Goal: Task Accomplishment & Management: Manage account settings

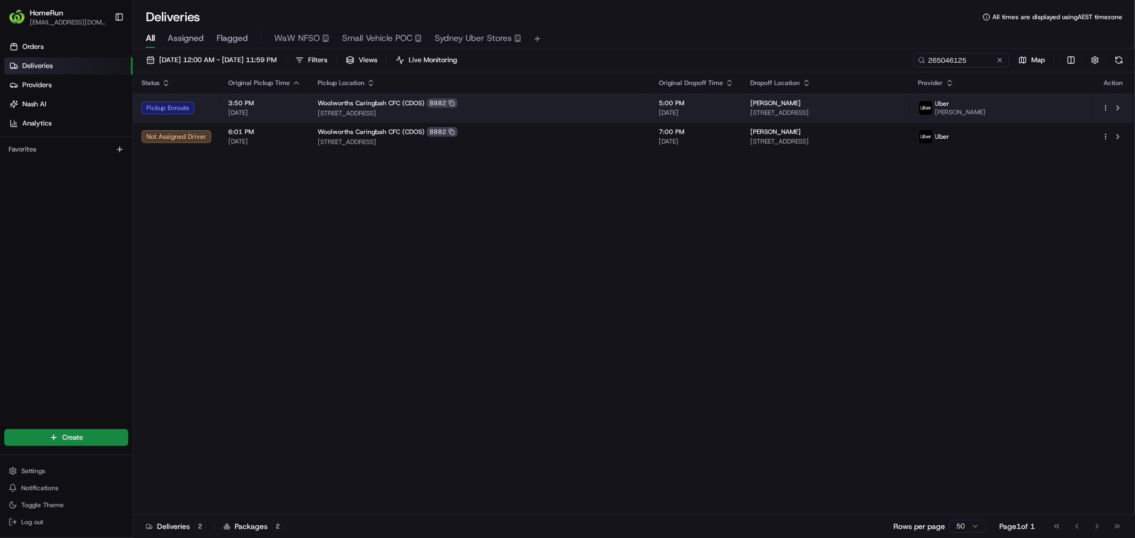
click at [543, 109] on span "[STREET_ADDRESS]" at bounding box center [480, 113] width 324 height 9
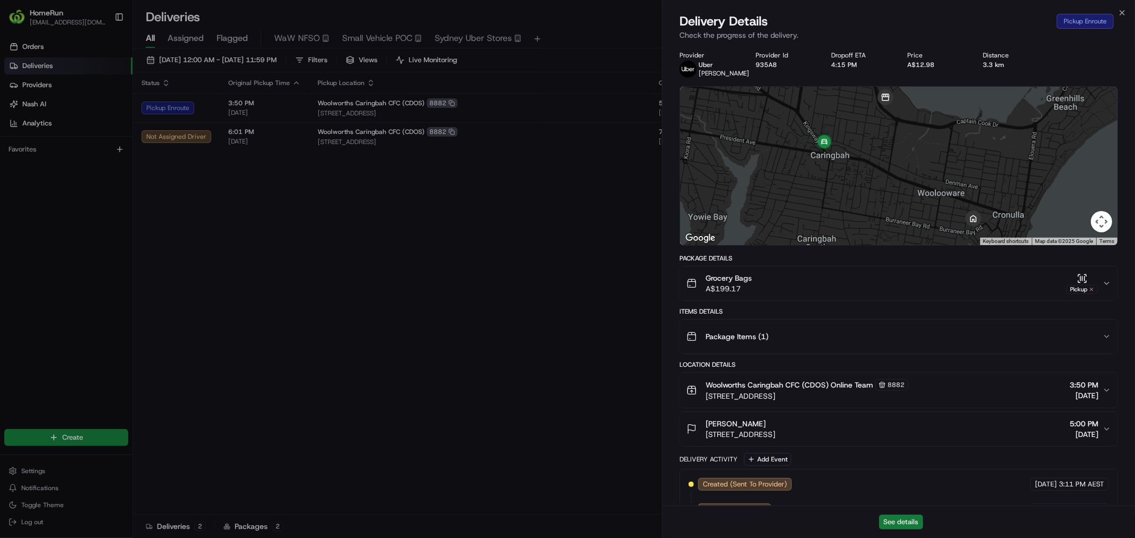
click at [911, 524] on button "See details" at bounding box center [901, 522] width 44 height 15
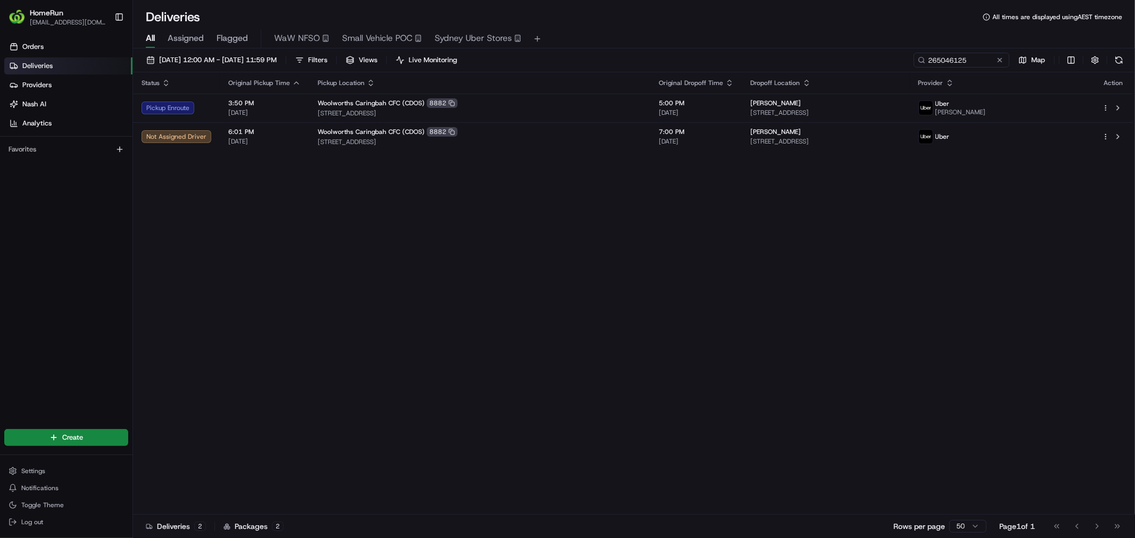
drag, startPoint x: 759, startPoint y: 337, endPoint x: 745, endPoint y: 335, distance: 13.9
drag, startPoint x: 745, startPoint y: 335, endPoint x: 650, endPoint y: 314, distance: 98.0
click at [648, 333] on div "Status Original Pickup Time Pickup Location Original Dropoff Time Dropoff Locat…" at bounding box center [633, 293] width 1000 height 443
drag, startPoint x: 759, startPoint y: 392, endPoint x: 697, endPoint y: 396, distance: 61.9
click at [697, 396] on div "Status Original Pickup Time Pickup Location Original Dropoff Time Dropoff Locat…" at bounding box center [633, 293] width 1000 height 443
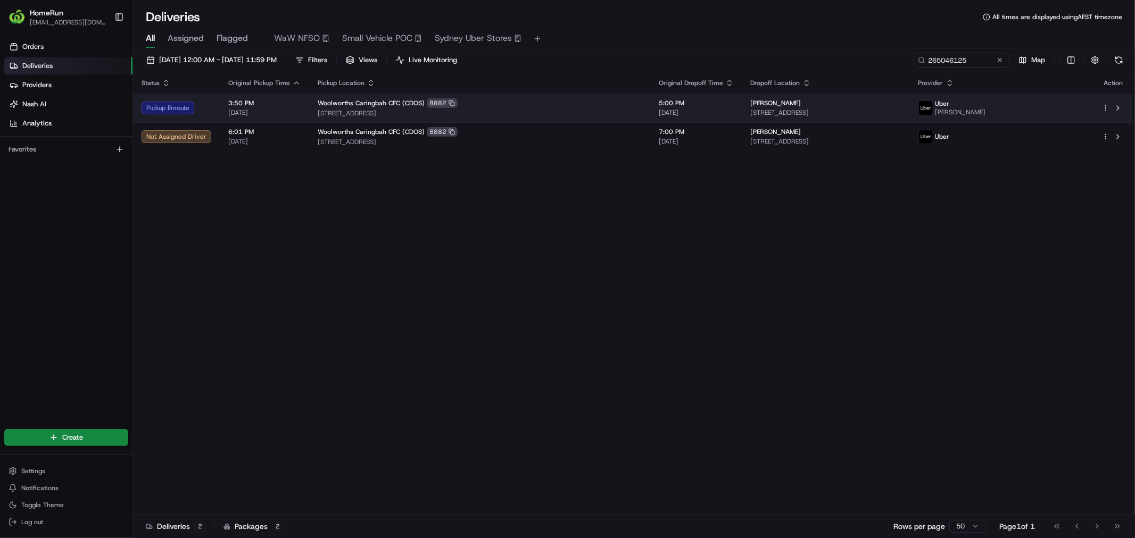
click at [774, 105] on div "kelly winter" at bounding box center [826, 103] width 151 height 9
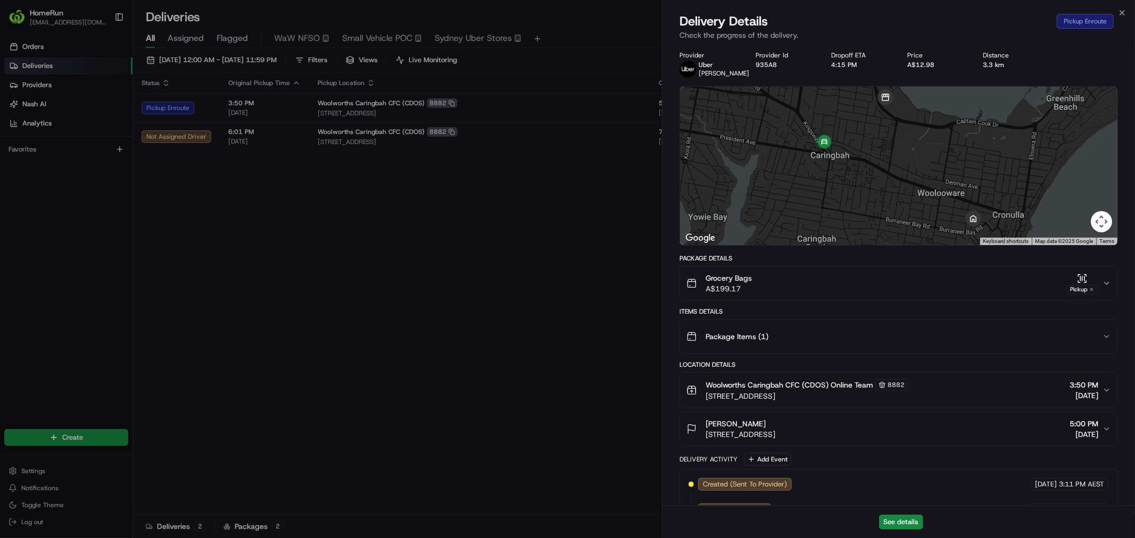
drag, startPoint x: 516, startPoint y: 403, endPoint x: 631, endPoint y: 312, distance: 146.6
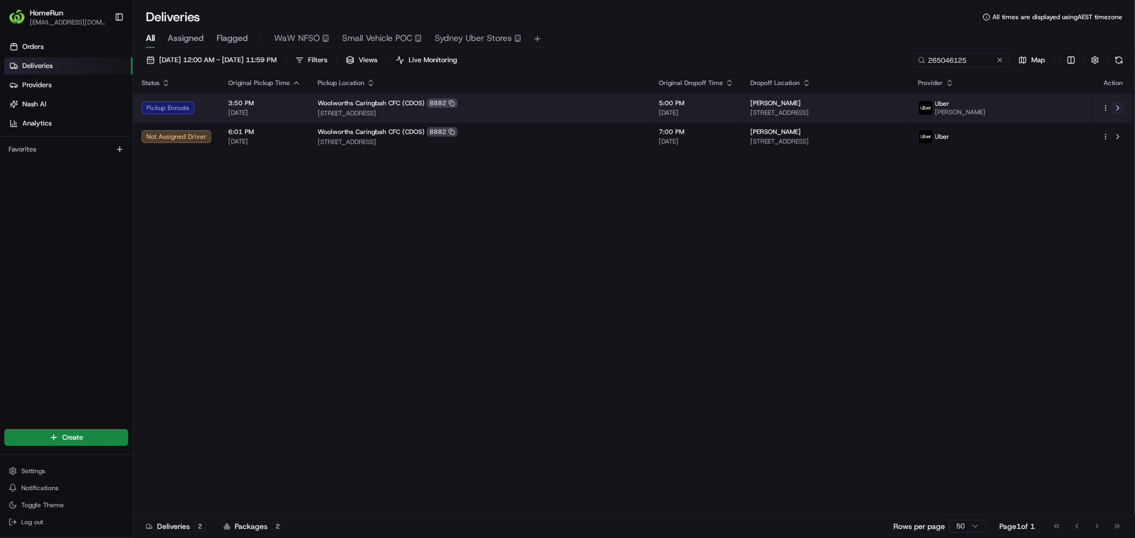
click at [1118, 105] on button at bounding box center [1118, 108] width 13 height 13
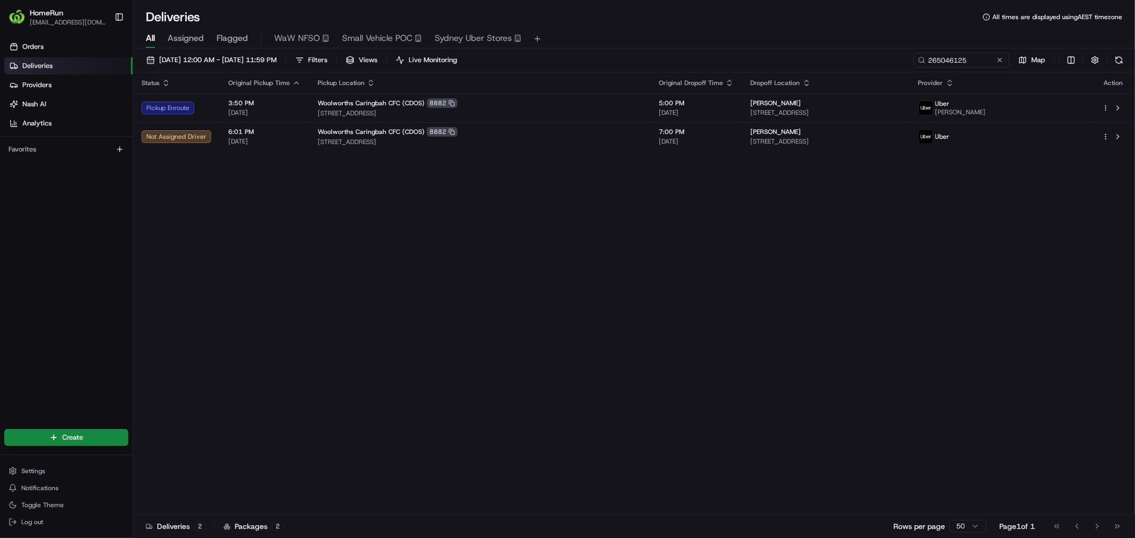
click at [921, 57] on icon at bounding box center [921, 59] width 7 height 7
click at [942, 61] on input "265046125" at bounding box center [946, 60] width 128 height 15
paste input "93793"
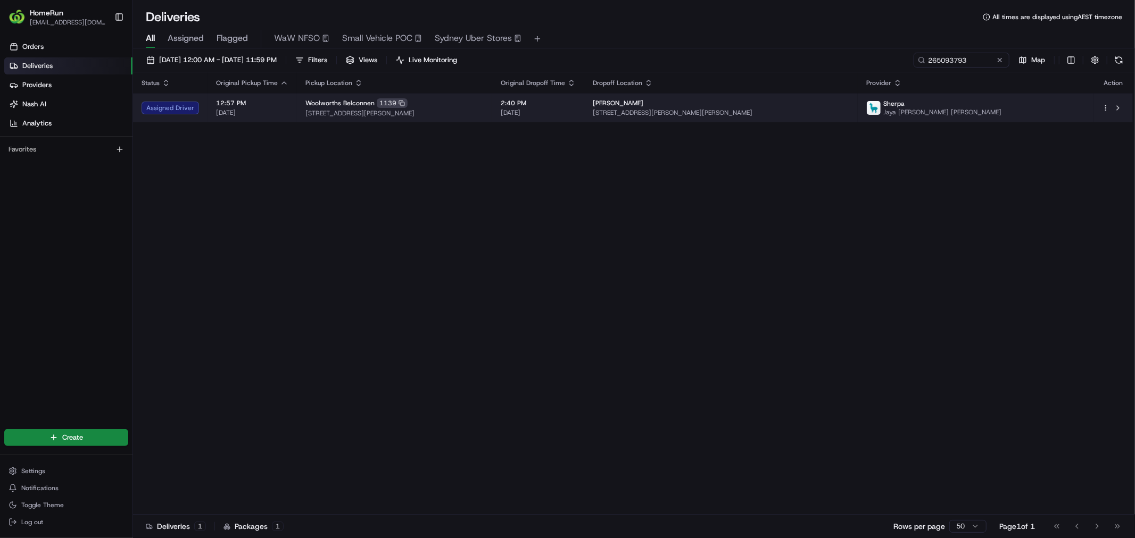
click at [492, 118] on td "Woolworths Belconnen 1139 18 Benjamin Way, Belconnen, ACT 2617, AU" at bounding box center [394, 108] width 195 height 29
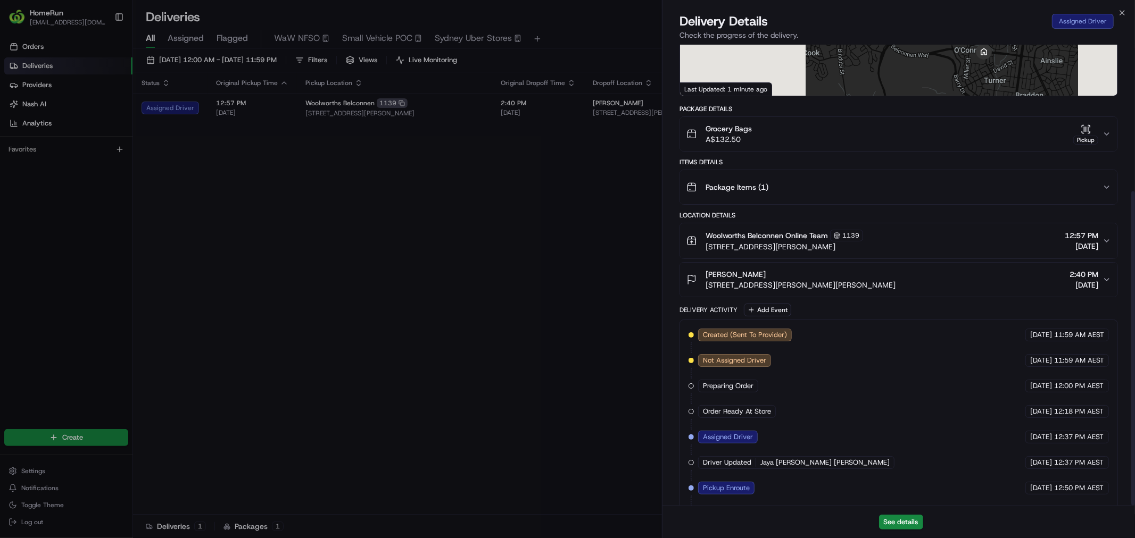
scroll to position [215, 0]
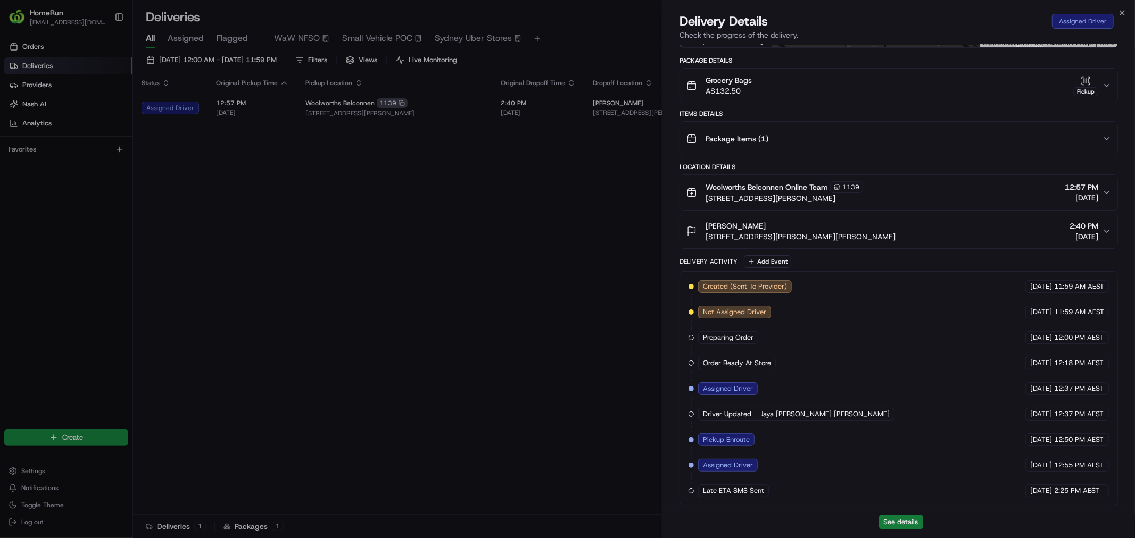
click at [898, 524] on button "See details" at bounding box center [901, 522] width 44 height 15
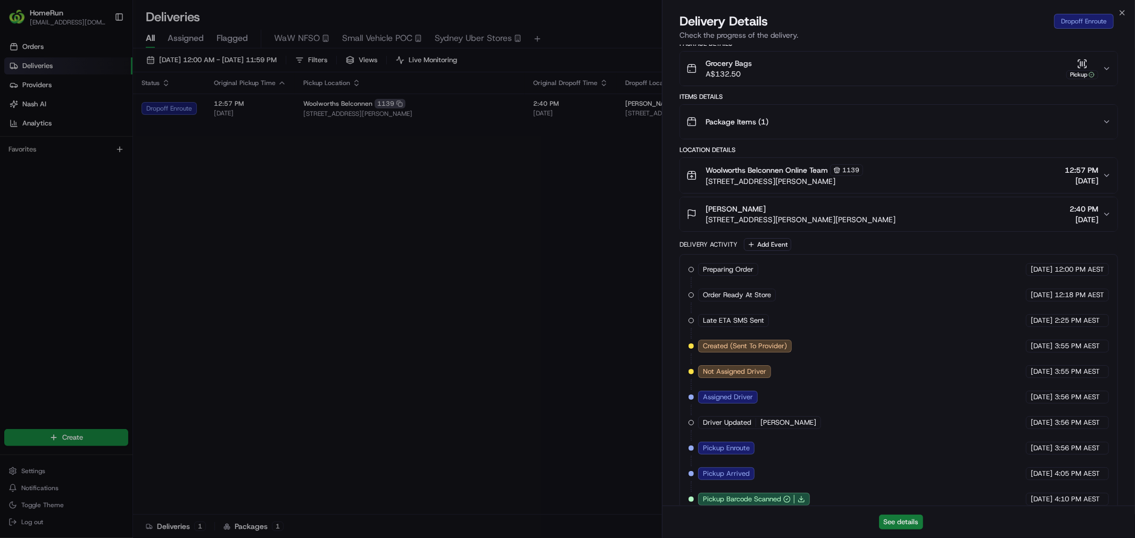
scroll to position [206, 0]
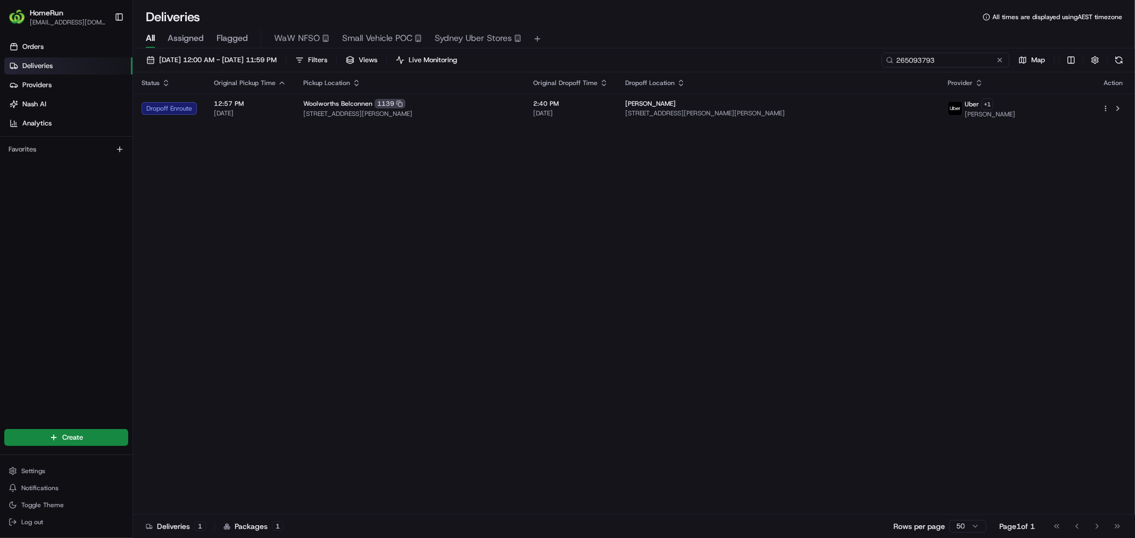
click at [957, 66] on input "265093793" at bounding box center [946, 60] width 128 height 15
click at [929, 61] on input "265093793" at bounding box center [946, 60] width 128 height 15
paste input "206110"
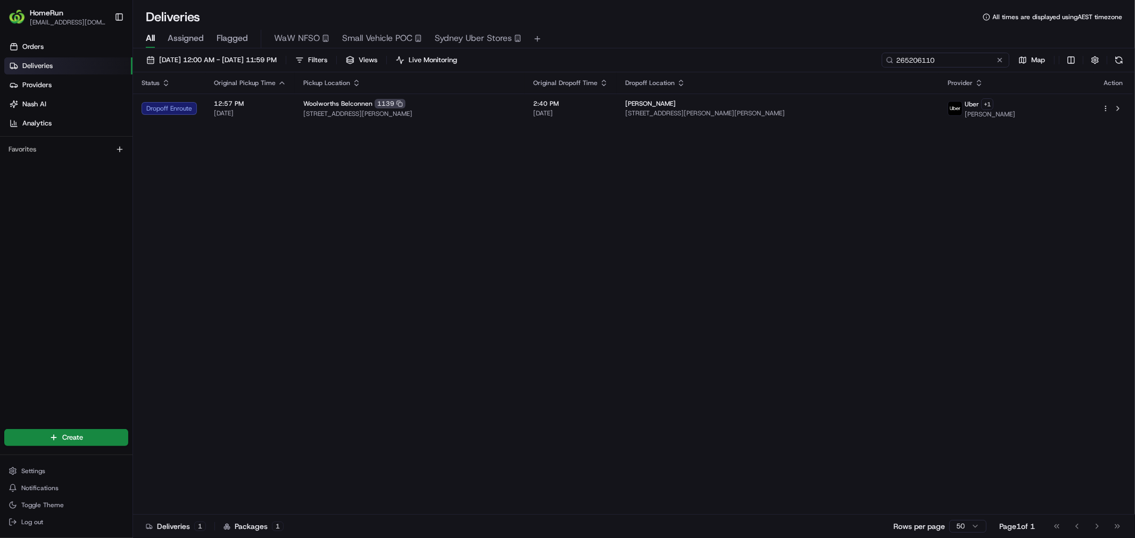
type input "265206110"
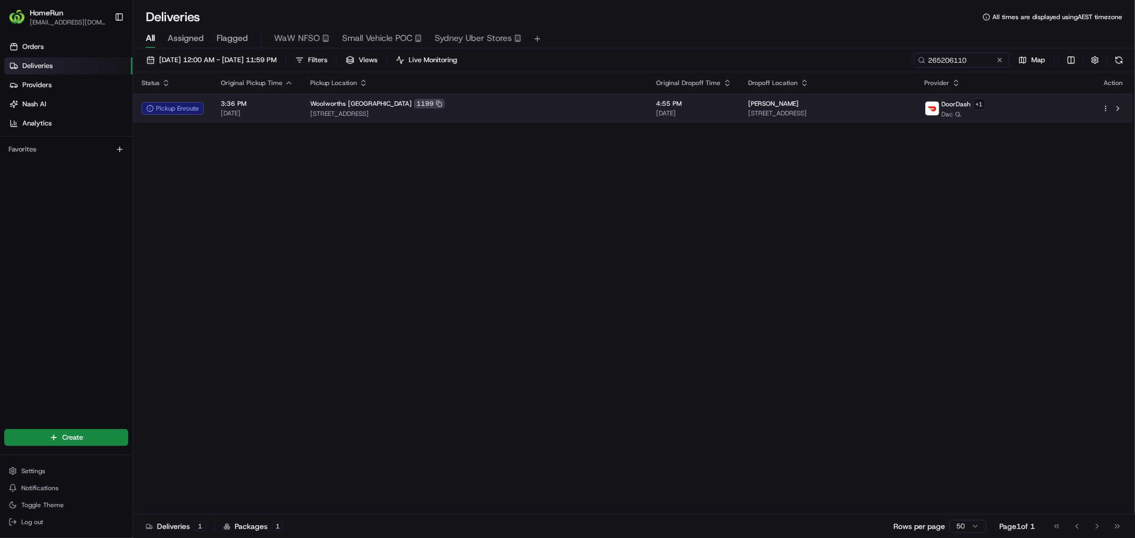
click at [476, 103] on div "Woolworths Northbridge 1199" at bounding box center [474, 104] width 329 height 10
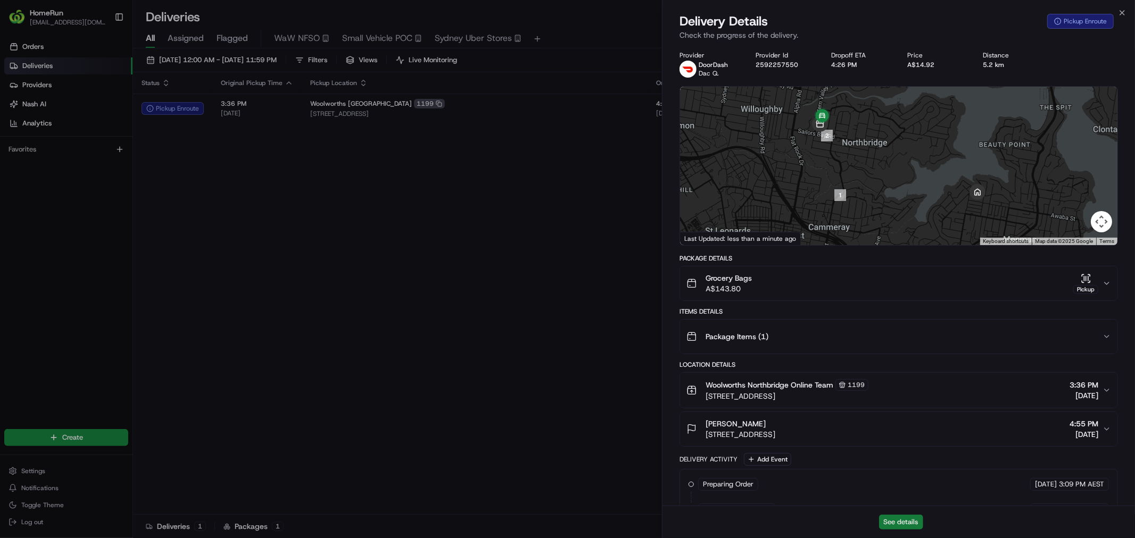
click at [902, 522] on button "See details" at bounding box center [901, 522] width 44 height 15
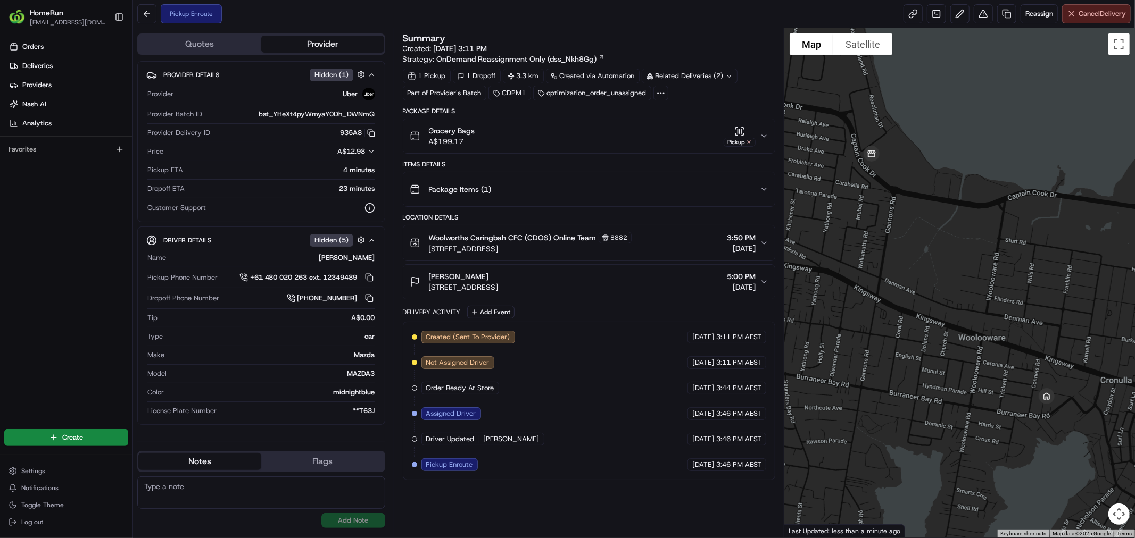
click at [1088, 12] on span "Cancel Delivery" at bounding box center [1102, 14] width 47 height 10
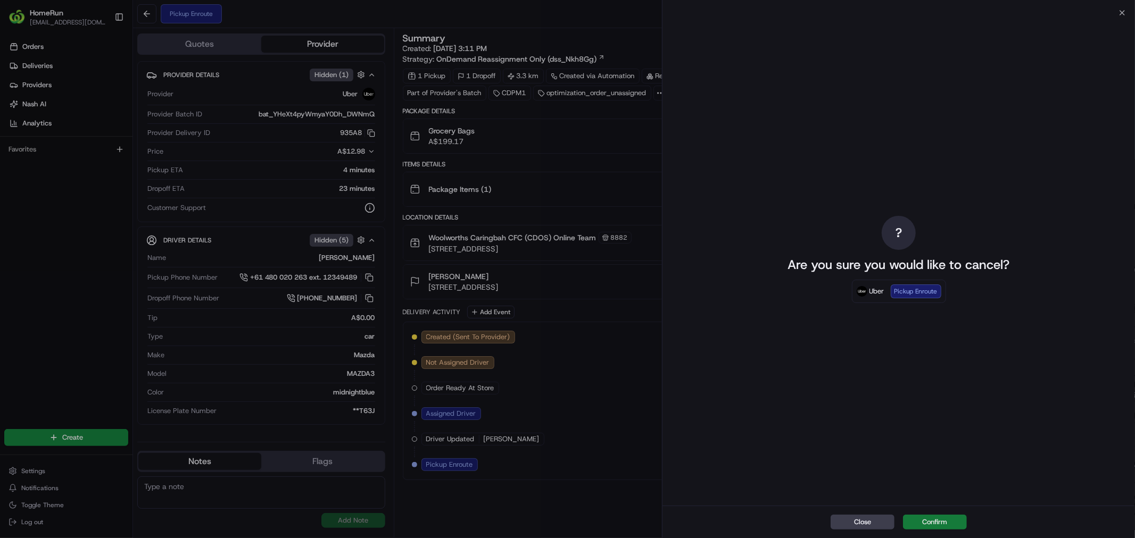
click at [938, 524] on button "Confirm" at bounding box center [935, 522] width 64 height 15
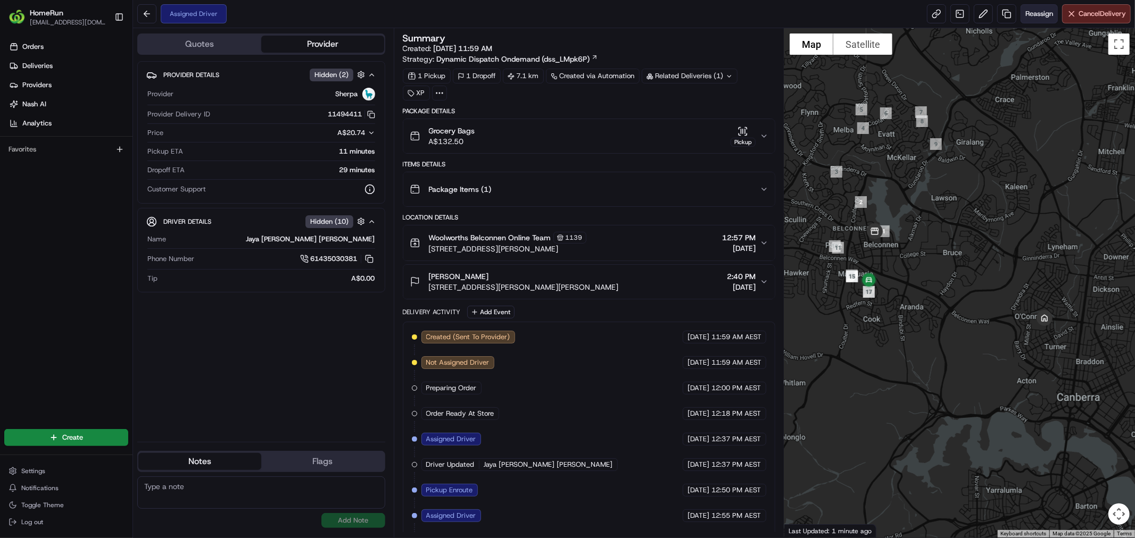
click at [1034, 12] on span "Reassign" at bounding box center [1039, 14] width 28 height 10
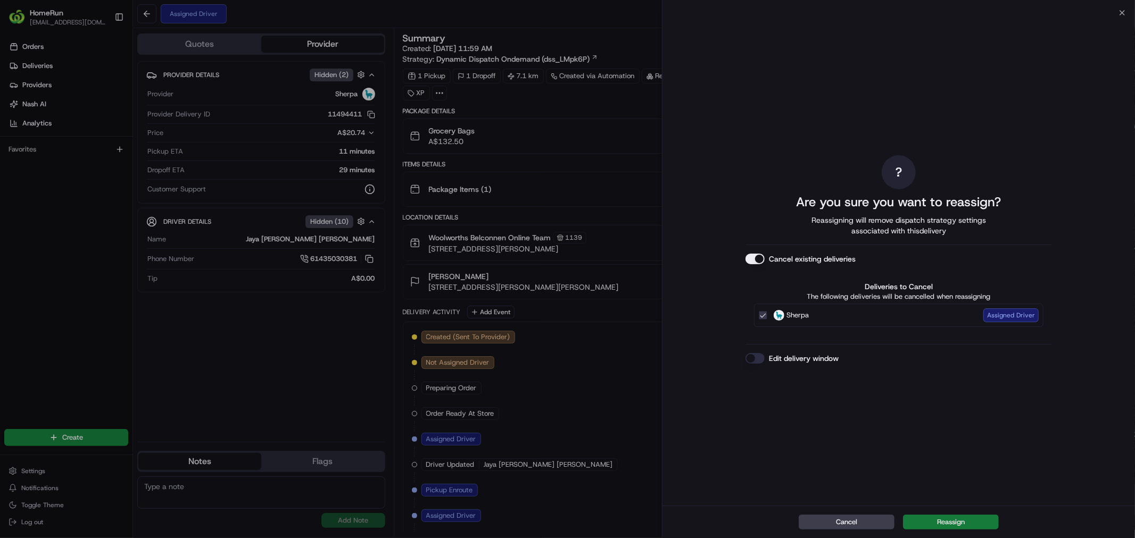
click at [969, 523] on button "Reassign" at bounding box center [951, 522] width 96 height 15
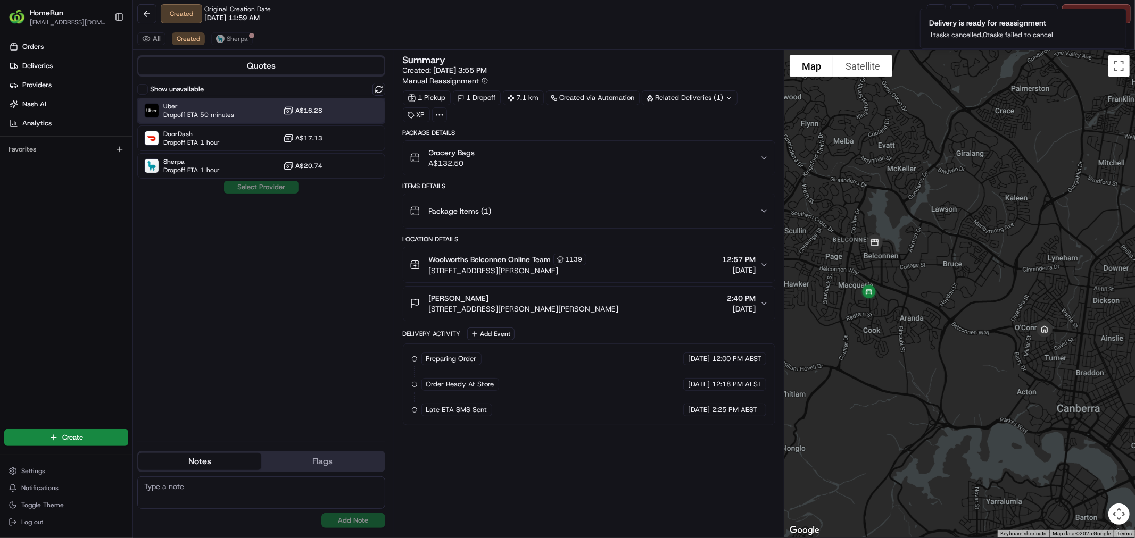
click at [169, 107] on span "Uber" at bounding box center [198, 106] width 71 height 9
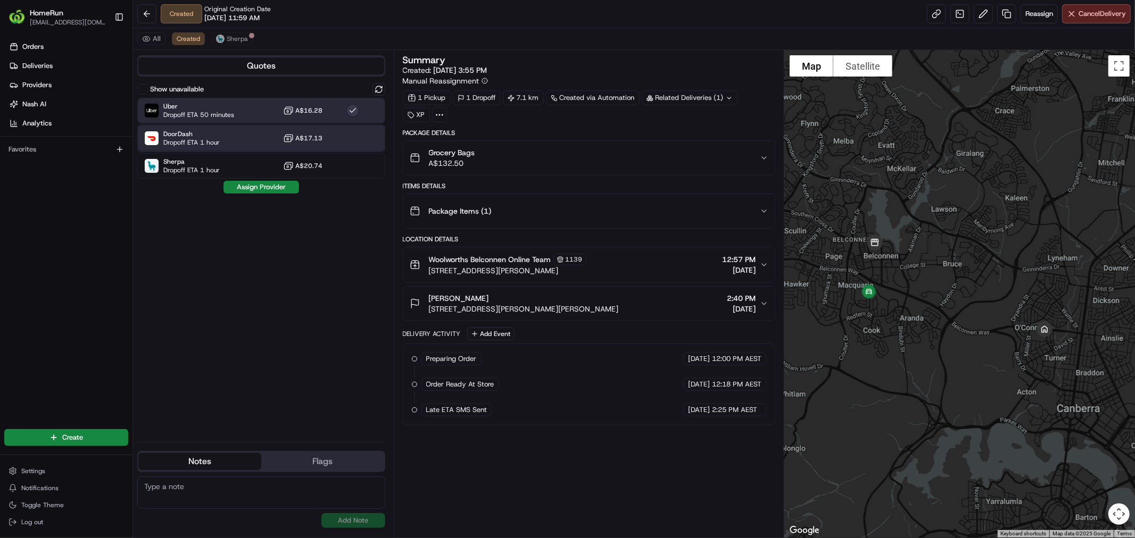
click at [224, 140] on div "DoorDash Dropoff ETA 1 hour A$17.13" at bounding box center [261, 139] width 248 height 26
click at [228, 112] on span "Dropoff ETA 50 minutes" at bounding box center [198, 115] width 71 height 9
click at [255, 186] on button "Assign Provider" at bounding box center [261, 187] width 76 height 13
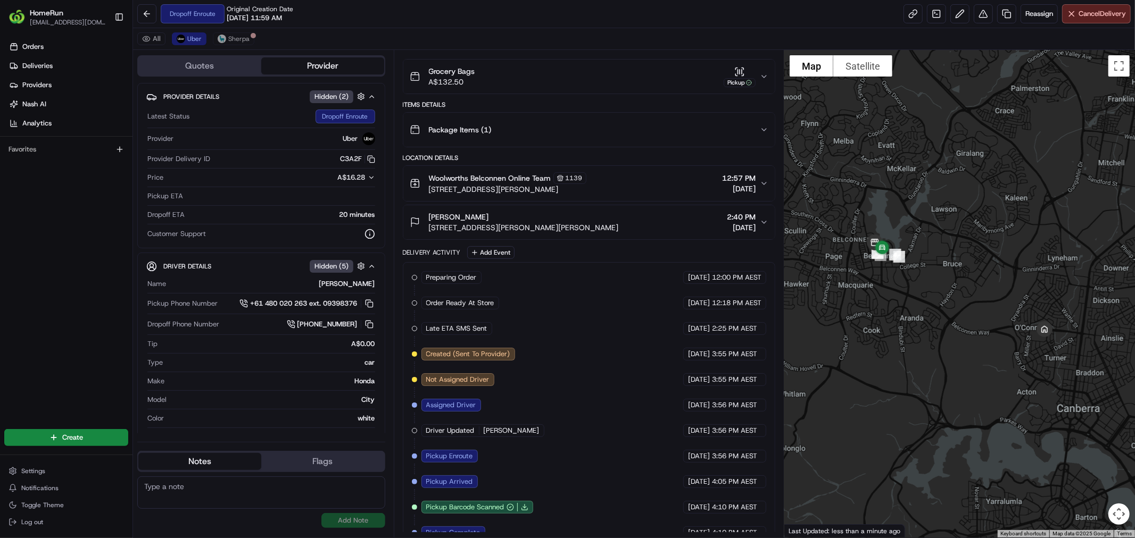
scroll to position [125, 0]
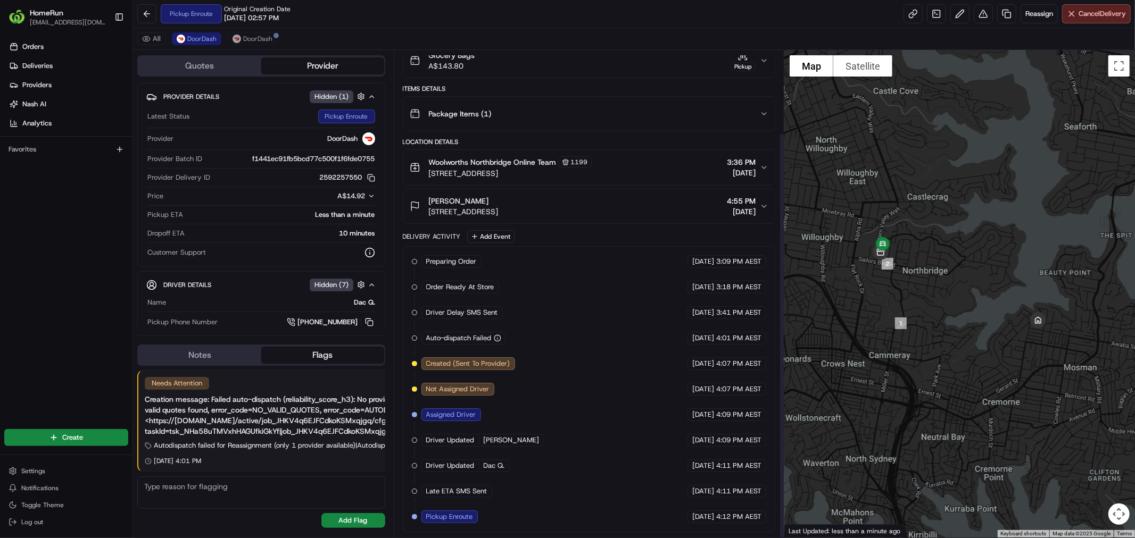
scroll to position [99, 0]
drag, startPoint x: 578, startPoint y: 386, endPoint x: 569, endPoint y: 394, distance: 11.7
click at [569, 394] on div "Preparing Order HomeRun [DATE] 3:09 PM AEST Order Ready At Store HomeRun [DATE]…" at bounding box center [589, 389] width 354 height 268
drag, startPoint x: 569, startPoint y: 394, endPoint x: 554, endPoint y: 395, distance: 15.0
click at [554, 395] on div "Preparing Order HomeRun 17/08/2025 3:09 PM AEST Order Ready At Store HomeRun 17…" at bounding box center [589, 389] width 354 height 268
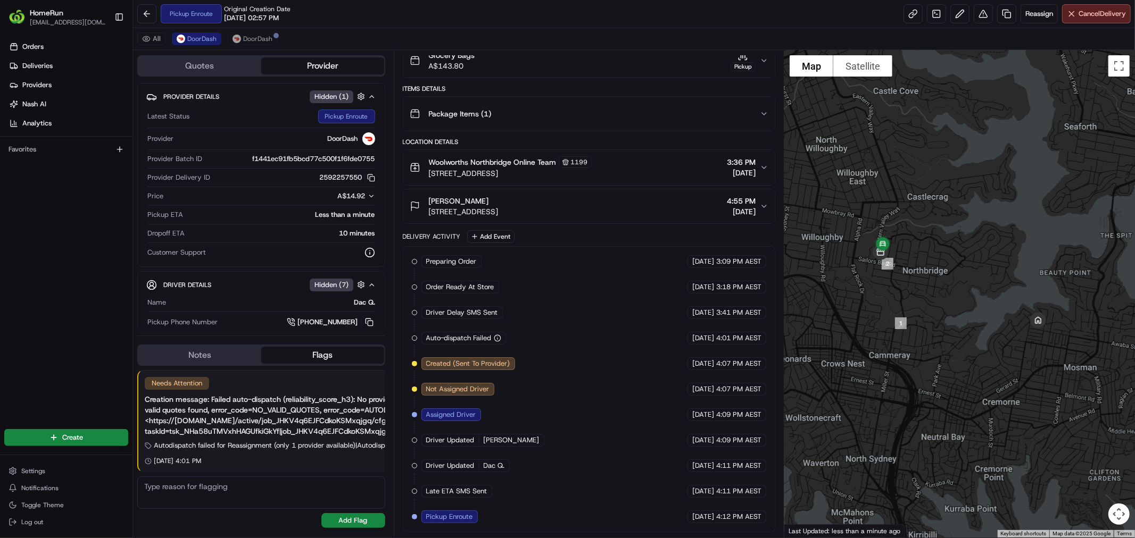
click at [426, 519] on span "Pickup Enroute" at bounding box center [449, 517] width 47 height 10
drag, startPoint x: 426, startPoint y: 519, endPoint x: 734, endPoint y: 522, distance: 308.1
click at [734, 522] on div "Preparing Order HomeRun 17/08/2025 3:09 PM AEST Order Ready At Store HomeRun 17…" at bounding box center [589, 389] width 354 height 268
copy div "Pickup Enroute DoorDash 17/08/2025 4:12 PM AEST"
